Goal: Task Accomplishment & Management: Use online tool/utility

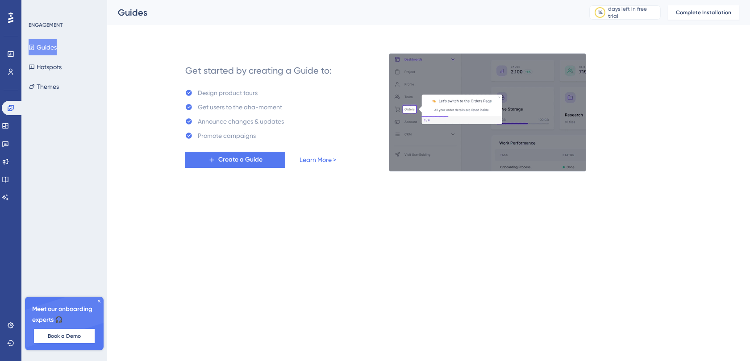
click at [587, 0] on html "Performance Users Engagement Widgets Feedback Product Updates Knowledge Base AI…" at bounding box center [375, 0] width 750 height 0
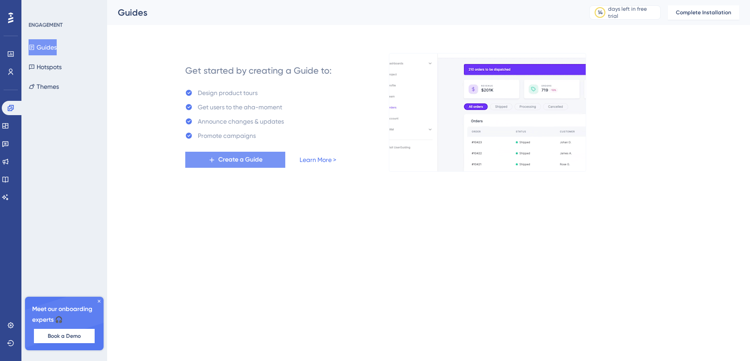
click at [255, 162] on span "Create a Guide" at bounding box center [240, 160] width 44 height 11
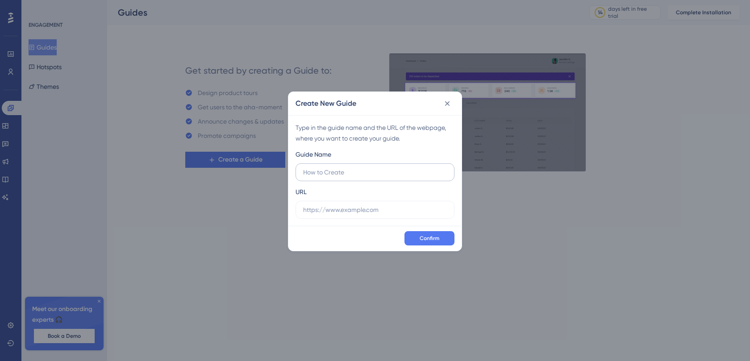
click at [360, 174] on input "text" at bounding box center [375, 173] width 144 height 10
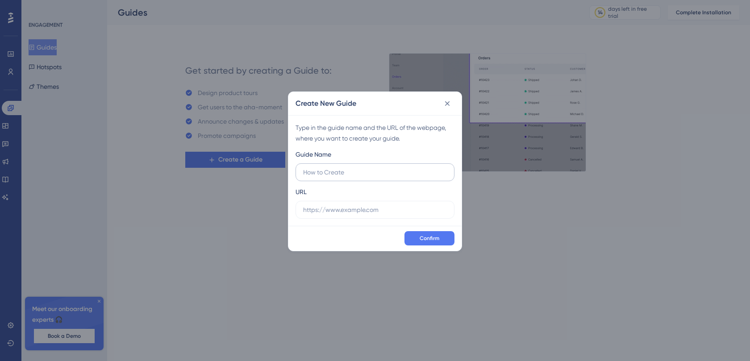
click at [360, 174] on input "text" at bounding box center [375, 173] width 144 height 10
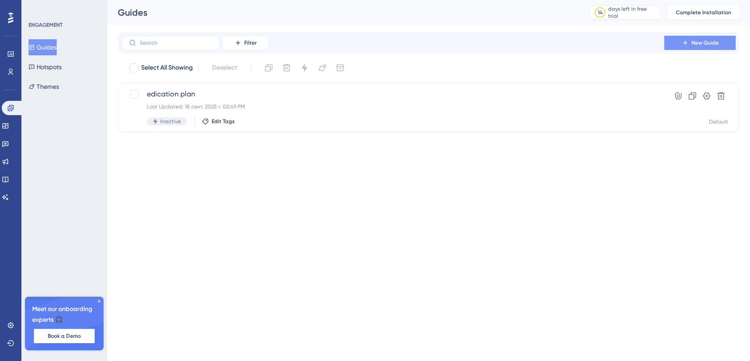
click at [722, 36] on button "New Guide" at bounding box center [700, 43] width 71 height 14
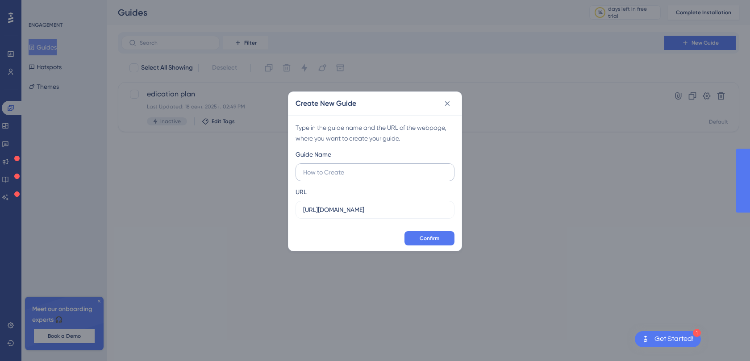
click at [367, 173] on input "text" at bounding box center [375, 173] width 144 height 10
click at [363, 211] on input "[URL][DOMAIN_NAME]" at bounding box center [375, 210] width 144 height 10
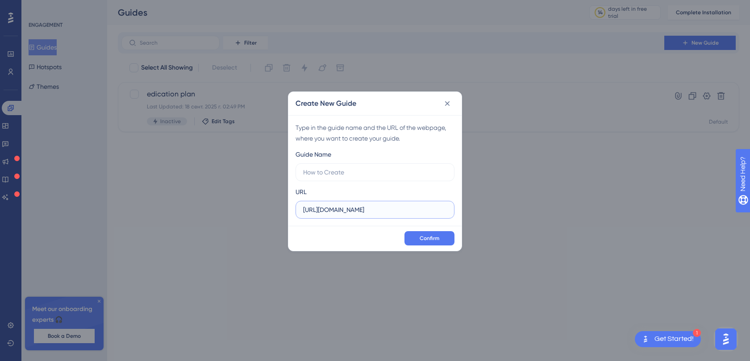
paste input "[DOMAIN_NAME][URL]"
type input "[URL][DOMAIN_NAME]"
click at [334, 177] on label at bounding box center [375, 172] width 159 height 18
click at [334, 177] on input "text" at bounding box center [375, 173] width 144 height 10
click at [334, 177] on label at bounding box center [375, 172] width 159 height 18
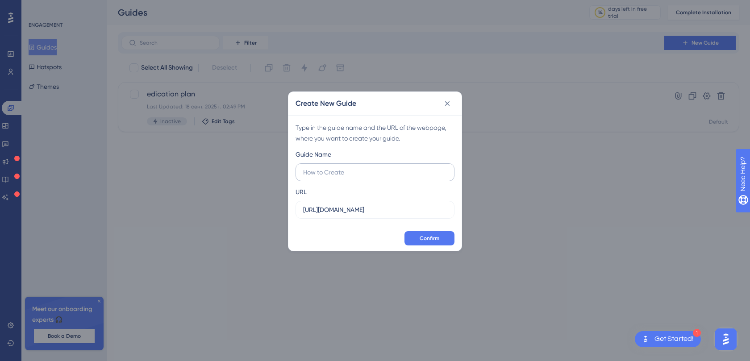
click at [334, 177] on input "text" at bounding box center [375, 173] width 144 height 10
click at [322, 172] on input "text" at bounding box center [375, 173] width 144 height 10
paste input "edication plan"
type input "edication plan"
click at [431, 237] on span "Confirm" at bounding box center [430, 238] width 20 height 7
